Goal: Transaction & Acquisition: Purchase product/service

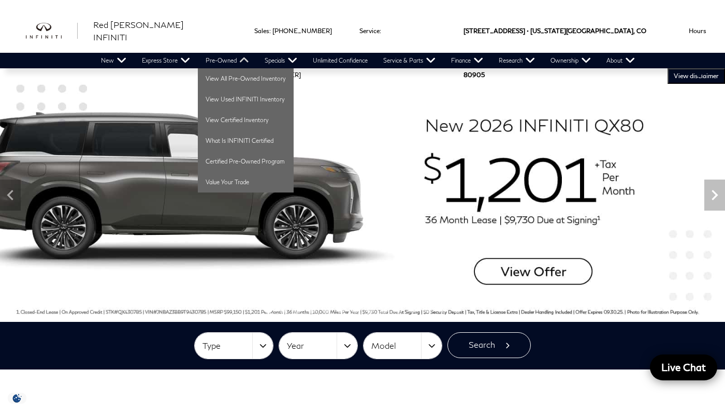
click at [221, 60] on link "Pre-Owned" at bounding box center [227, 61] width 59 height 16
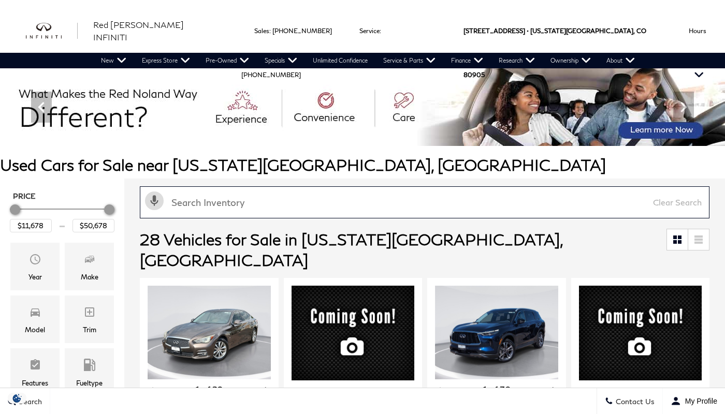
click at [350, 200] on input "text" at bounding box center [425, 202] width 570 height 32
type input "BMW"
type input "$27,378"
type input "$38,578"
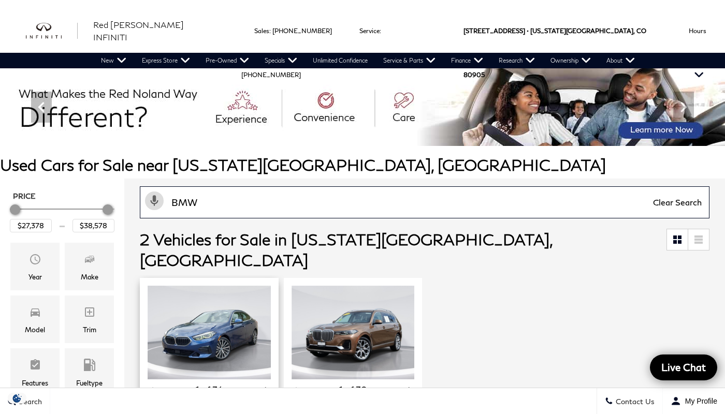
scroll to position [83, 0]
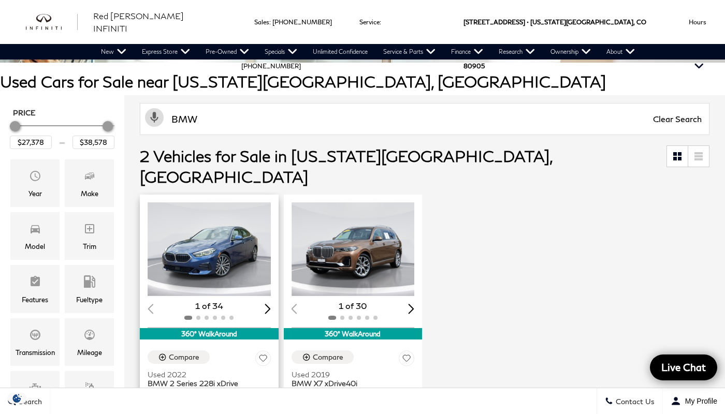
click at [209, 229] on img "1 / 2" at bounding box center [210, 249] width 125 height 94
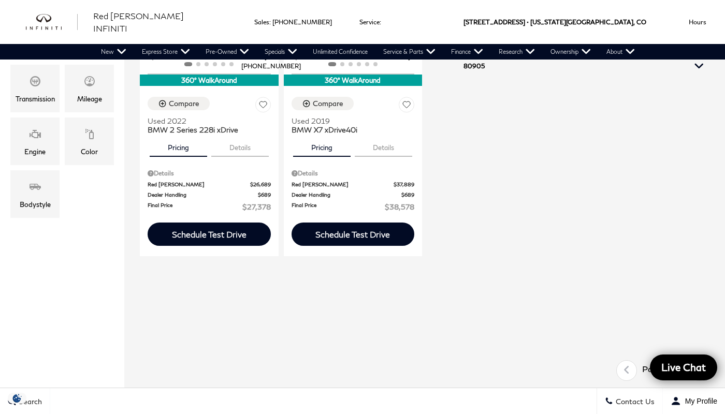
scroll to position [317, 0]
